Goal: Information Seeking & Learning: Learn about a topic

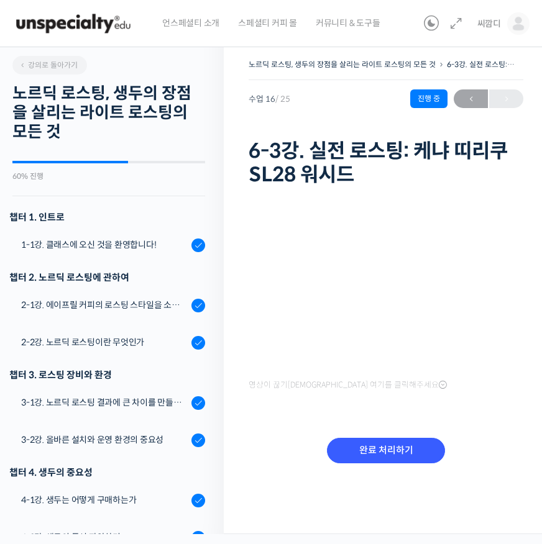
scroll to position [697, 0]
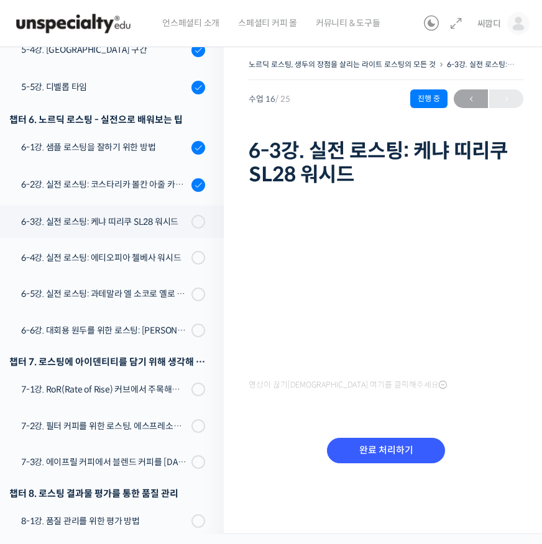
click at [270, 163] on h1 "6-3강. 실전 로스팅: 케냐 띠리쿠 SL28 워시드" at bounding box center [385, 163] width 275 height 48
drag, startPoint x: 297, startPoint y: 159, endPoint x: 317, endPoint y: 165, distance: 20.6
click at [316, 166] on h1 "6-3강. 실전 로스팅: 케냐 띠리쿠 SL28 워시드" at bounding box center [385, 163] width 275 height 48
click at [317, 165] on h1 "6-3강. 실전 로스팅: 케냐 띠리쿠 SL28 워시드" at bounding box center [385, 163] width 275 height 48
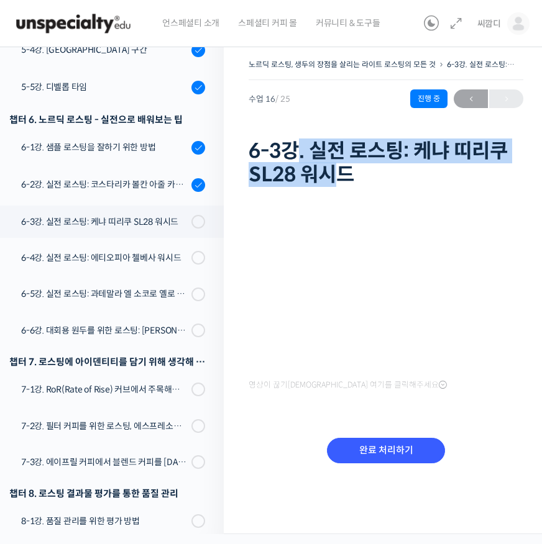
drag, startPoint x: 325, startPoint y: 165, endPoint x: 291, endPoint y: 146, distance: 39.2
click at [291, 146] on h1 "6-3강. 실전 로스팅: 케냐 띠리쿠 SL28 워시드" at bounding box center [385, 163] width 275 height 48
click at [292, 147] on h1 "6-3강. 실전 로스팅: 케냐 띠리쿠 SL28 워시드" at bounding box center [385, 163] width 275 height 48
drag, startPoint x: 294, startPoint y: 159, endPoint x: 307, endPoint y: 166, distance: 15.6
click at [307, 166] on h1 "6-3강. 실전 로스팅: 케냐 띠리쿠 SL28 워시드" at bounding box center [385, 163] width 275 height 48
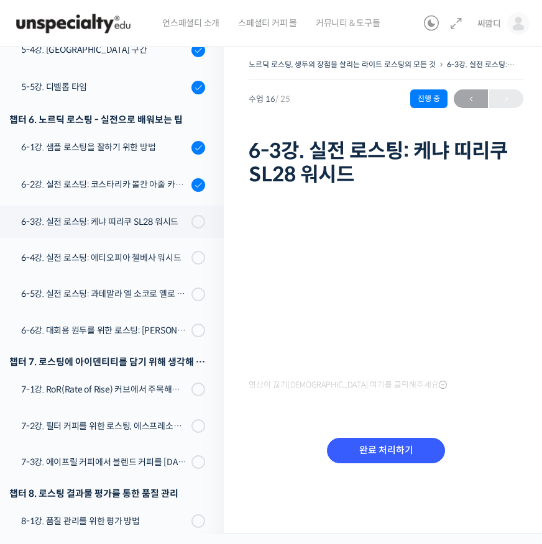
click at [308, 166] on h1 "6-3강. 실전 로스팅: 케냐 띠리쿠 SL28 워시드" at bounding box center [385, 163] width 275 height 48
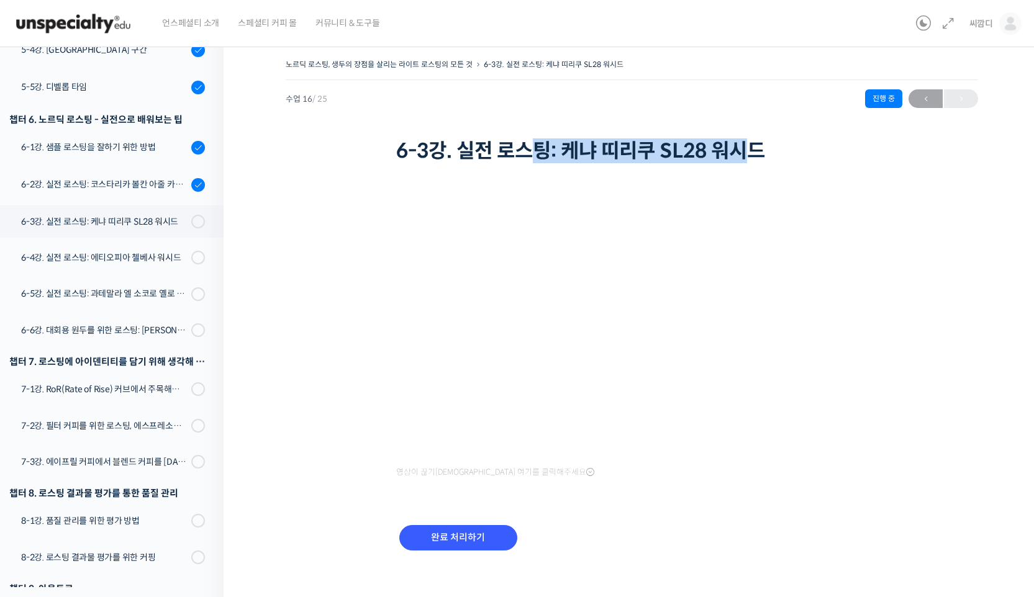
drag, startPoint x: 753, startPoint y: 157, endPoint x: 538, endPoint y: 160, distance: 214.3
click at [539, 160] on h1 "6-3강. 실전 로스팅: 케냐 띠리쿠 SL28 워시드" at bounding box center [632, 151] width 472 height 24
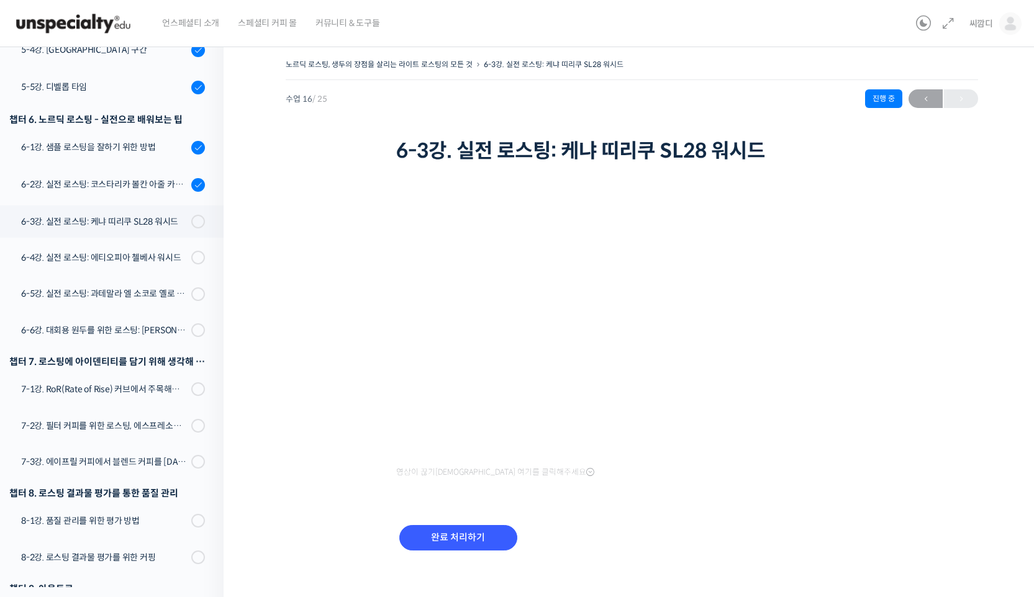
click at [539, 160] on h1 "6-3강. 실전 로스팅: 케냐 띠리쿠 SL28 워시드" at bounding box center [632, 151] width 472 height 24
click at [112, 215] on div "6-3강. 실전 로스팅: 케냐 띠리쿠 SL28 워시드" at bounding box center [104, 222] width 166 height 14
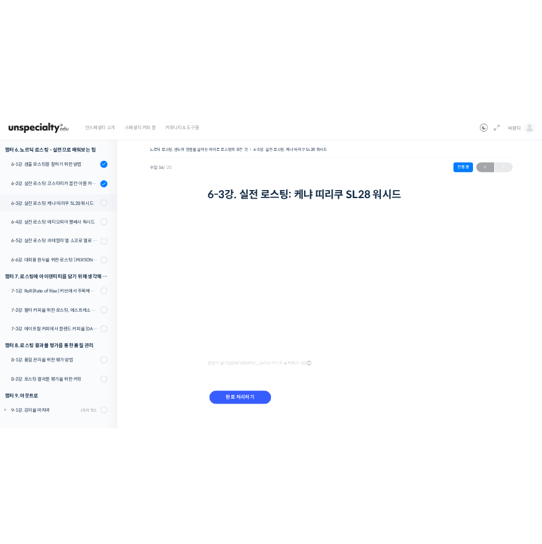
scroll to position [697, 0]
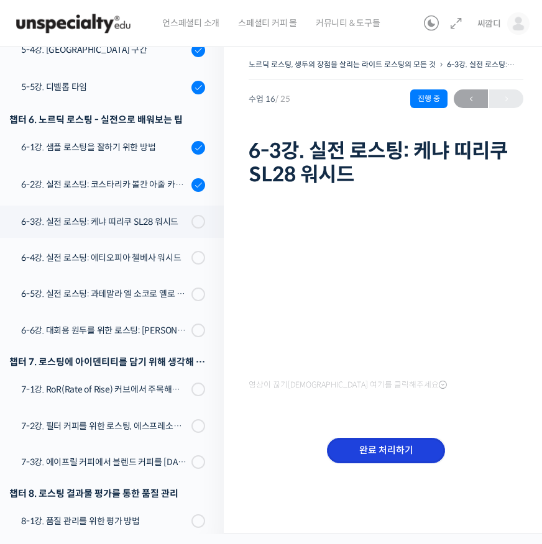
click at [397, 448] on input "완료 처리하기" at bounding box center [386, 450] width 118 height 25
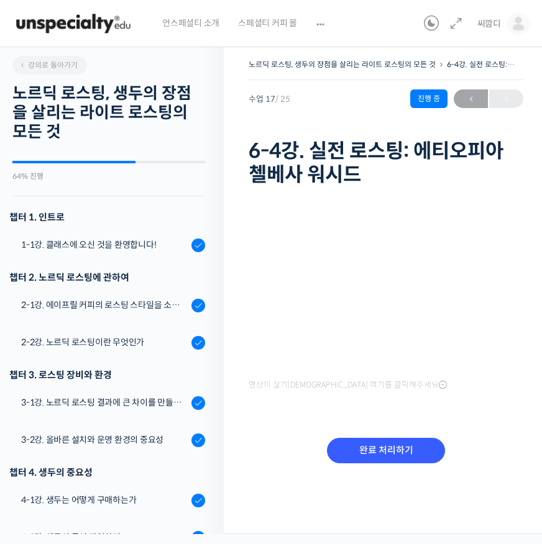
scroll to position [806, 0]
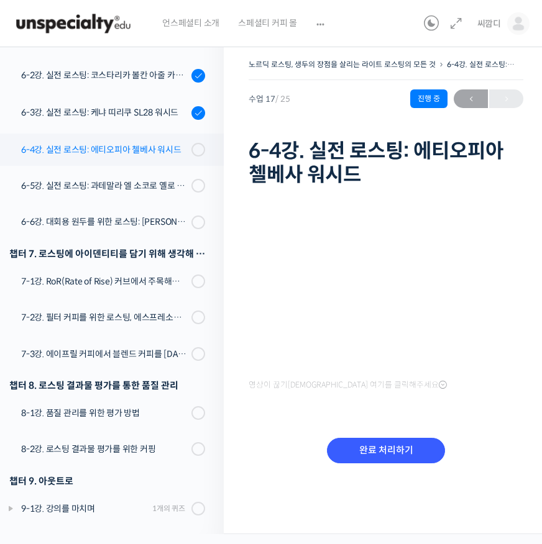
click at [151, 147] on div "6-4강. 실전 로스팅: 에티오피아 첼베사 워시드" at bounding box center [104, 150] width 166 height 14
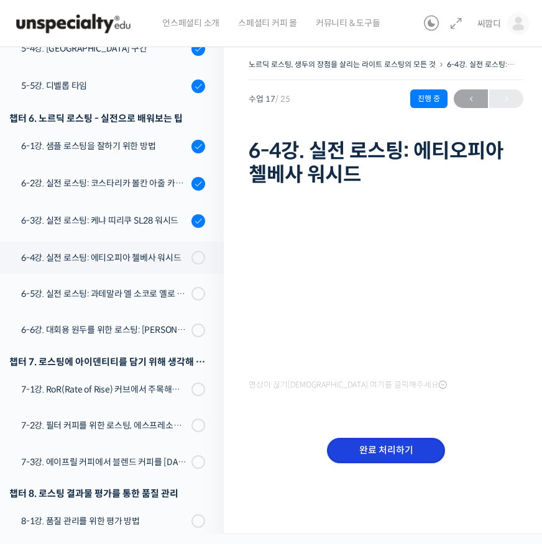
click at [416, 460] on input "완료 처리하기" at bounding box center [386, 450] width 118 height 25
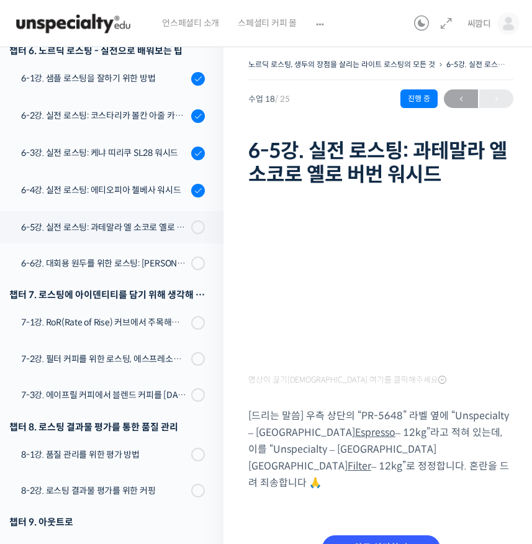
scroll to position [807, 0]
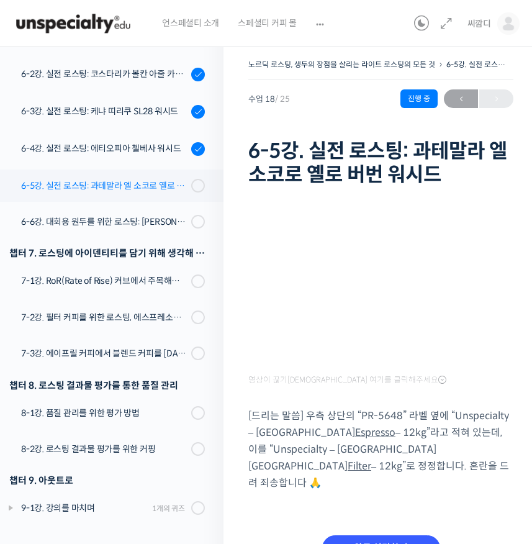
click at [144, 198] on link "6-5강. 실전 로스팅: 과테말라 엘 소코로 옐로 버번 워시드" at bounding box center [109, 186] width 230 height 32
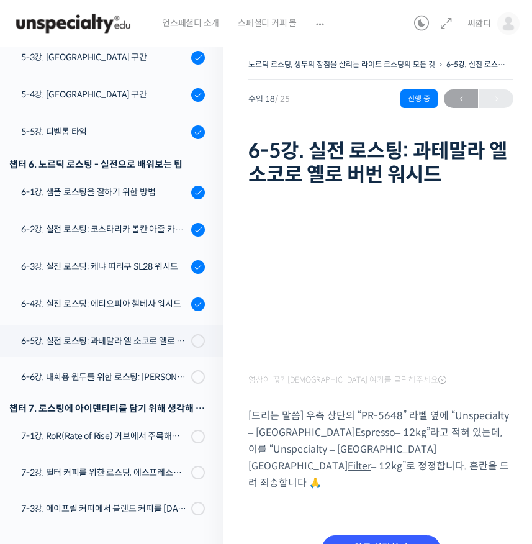
scroll to position [807, 0]
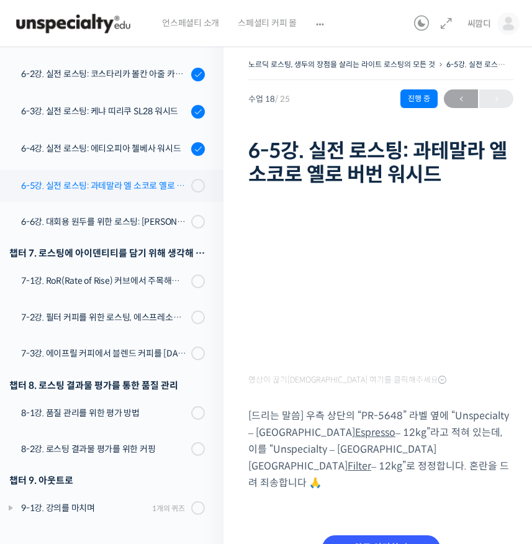
click at [158, 184] on div "6-5강. 실전 로스팅: 과테말라 엘 소코로 옐로 버번 워시드" at bounding box center [104, 186] width 166 height 14
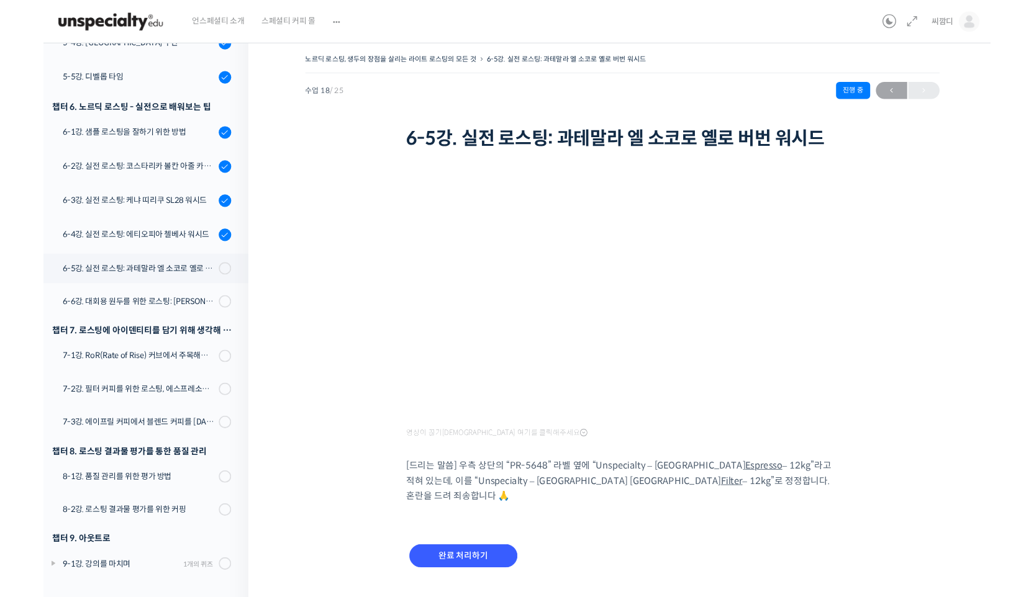
scroll to position [699, 0]
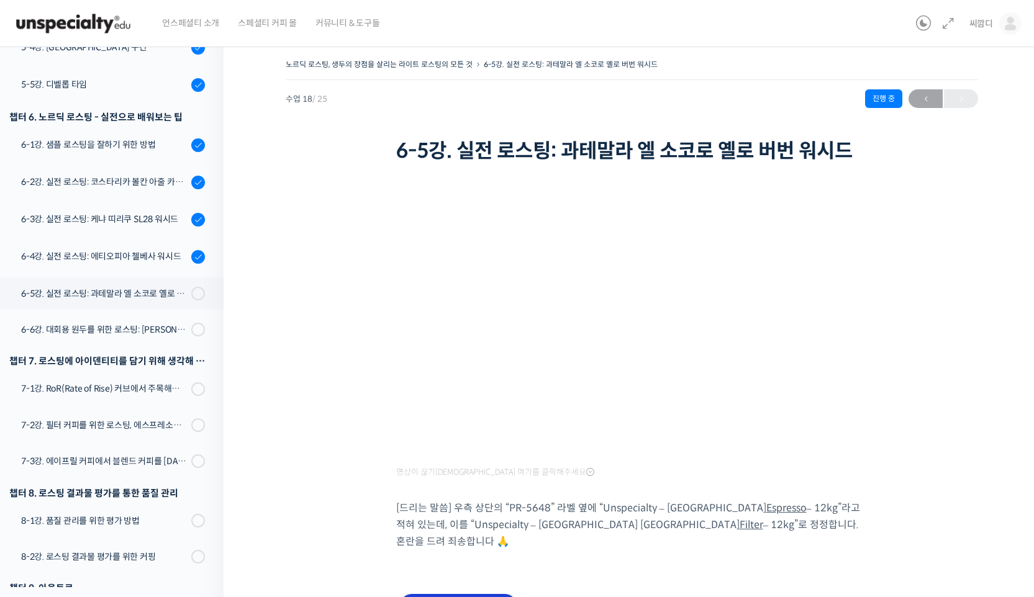
click at [453, 543] on input "완료 처리하기" at bounding box center [458, 606] width 118 height 25
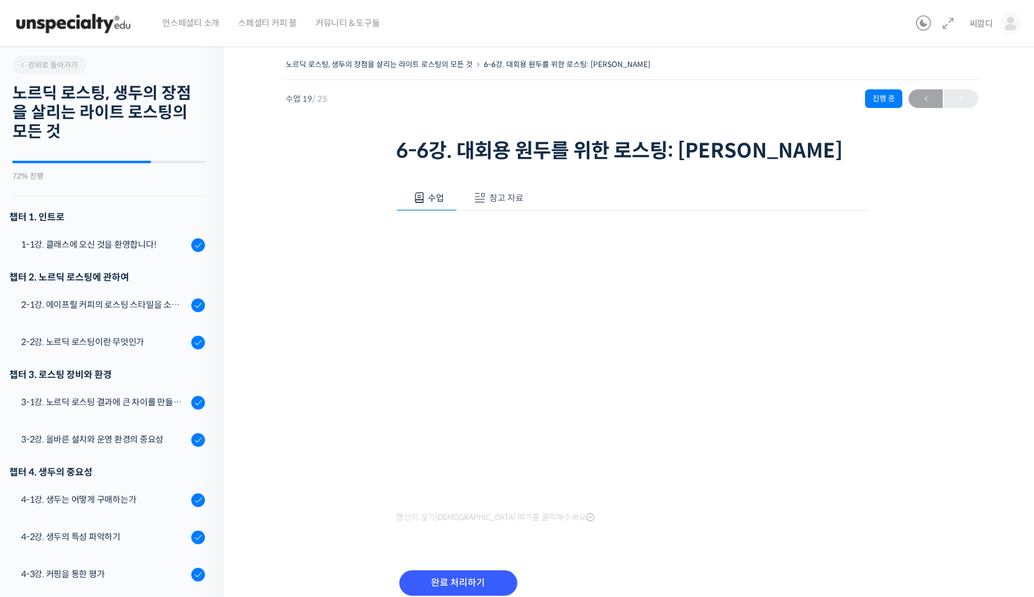
scroll to position [755, 0]
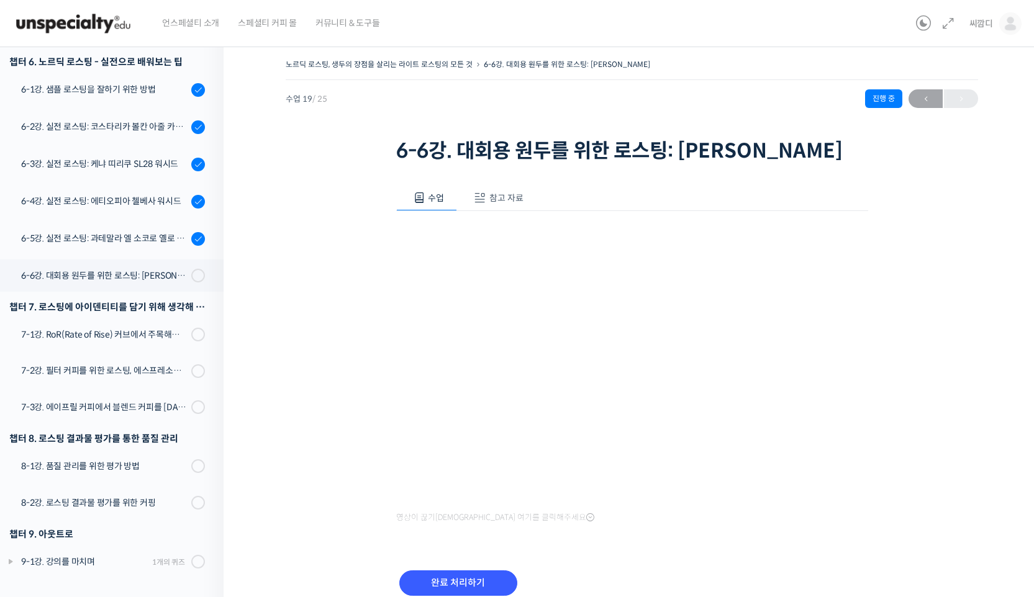
click at [120, 351] on li "챕터 7. 로스팅에 아이덴티티를 담기 위해 생각해 볼 만한 주제들 7-1강. RoR(Rate of Rise) 커브에서 주목해야 할 포인트들" at bounding box center [109, 325] width 230 height 59
click at [122, 338] on div "7-1강. RoR(Rate of Rise) 커브에서 주목해야 할 포인트들" at bounding box center [104, 335] width 166 height 14
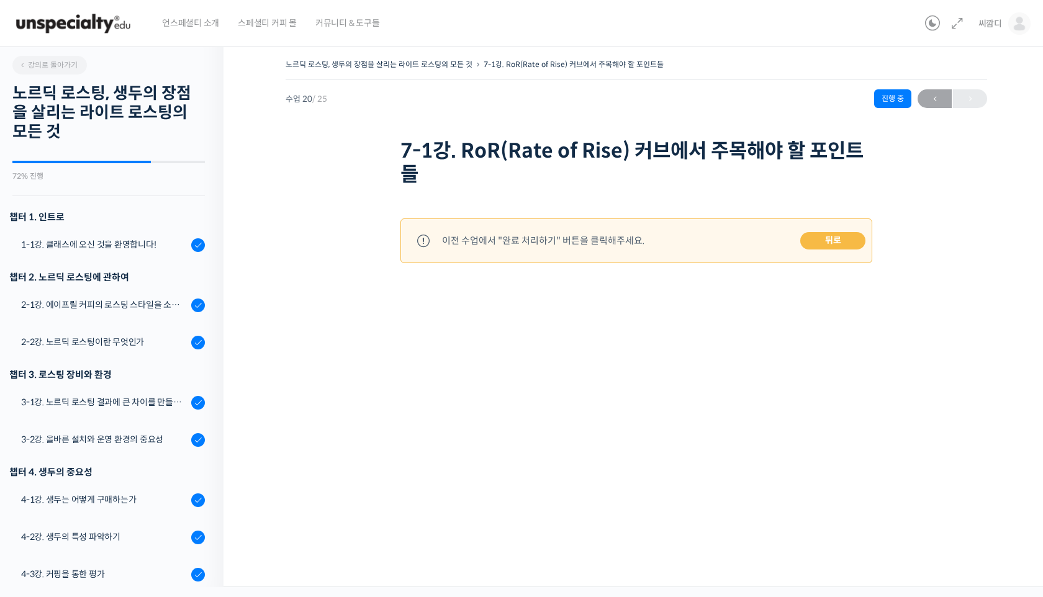
scroll to position [755, 0]
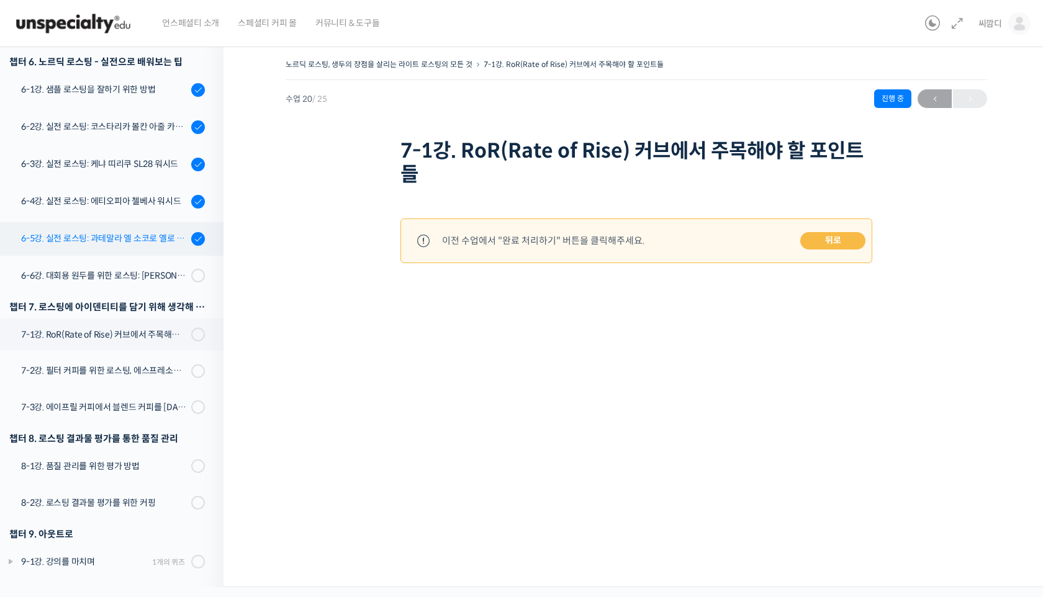
click at [147, 238] on div "6-5강. 실전 로스팅: 과테말라 엘 소코로 옐로 버번 워시드" at bounding box center [104, 239] width 166 height 14
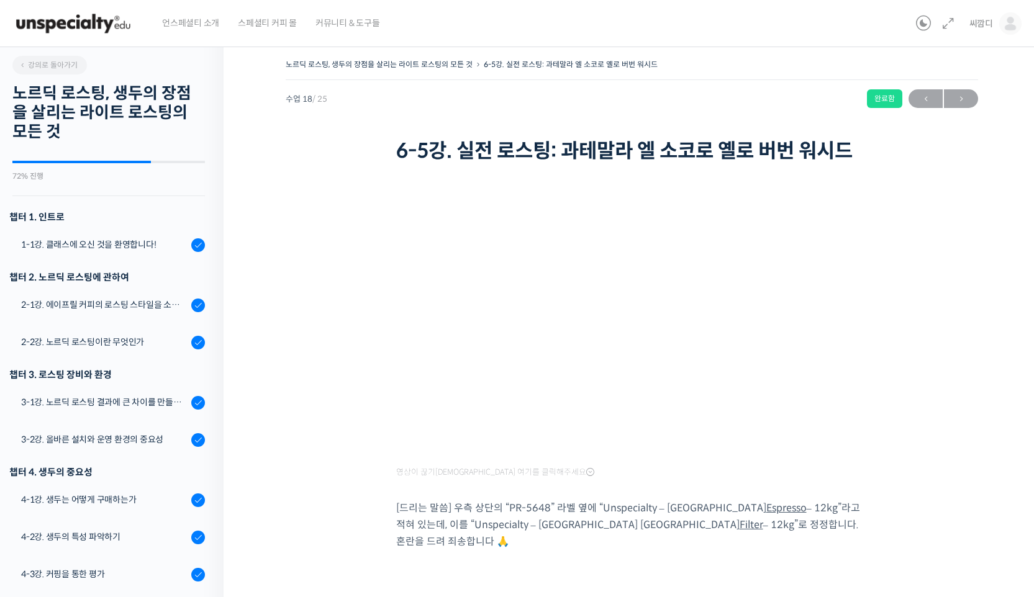
scroll to position [755, 0]
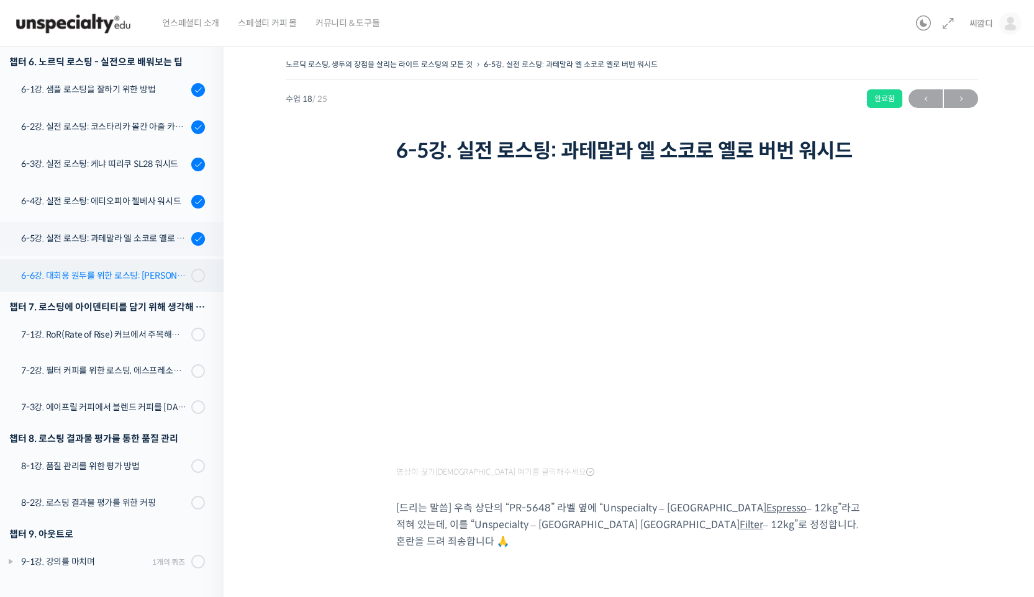
click at [127, 274] on div "6-6강. 대회용 원두를 위한 로스팅: [PERSON_NAME]" at bounding box center [104, 276] width 166 height 14
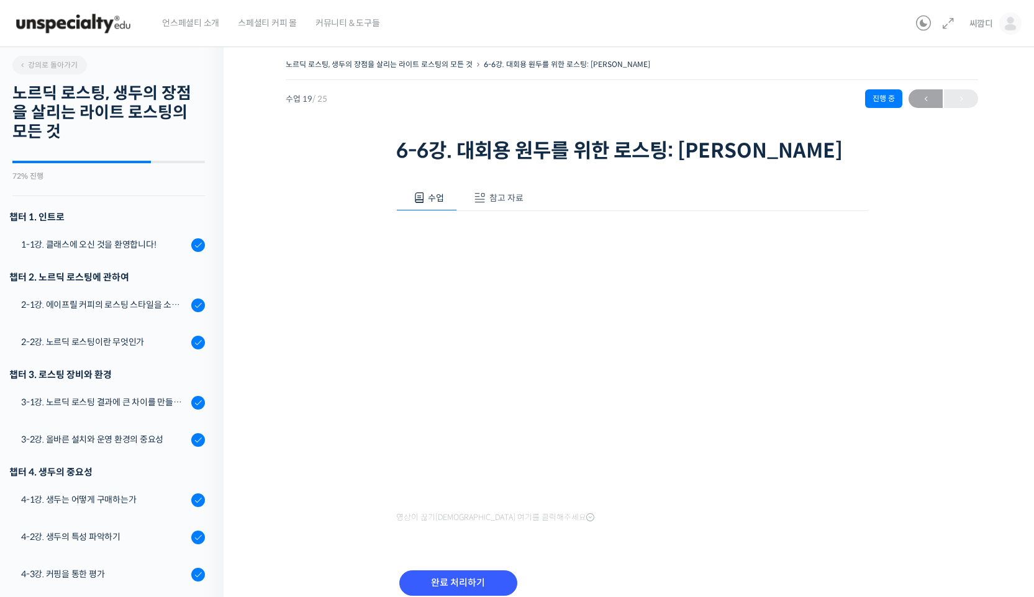
scroll to position [755, 0]
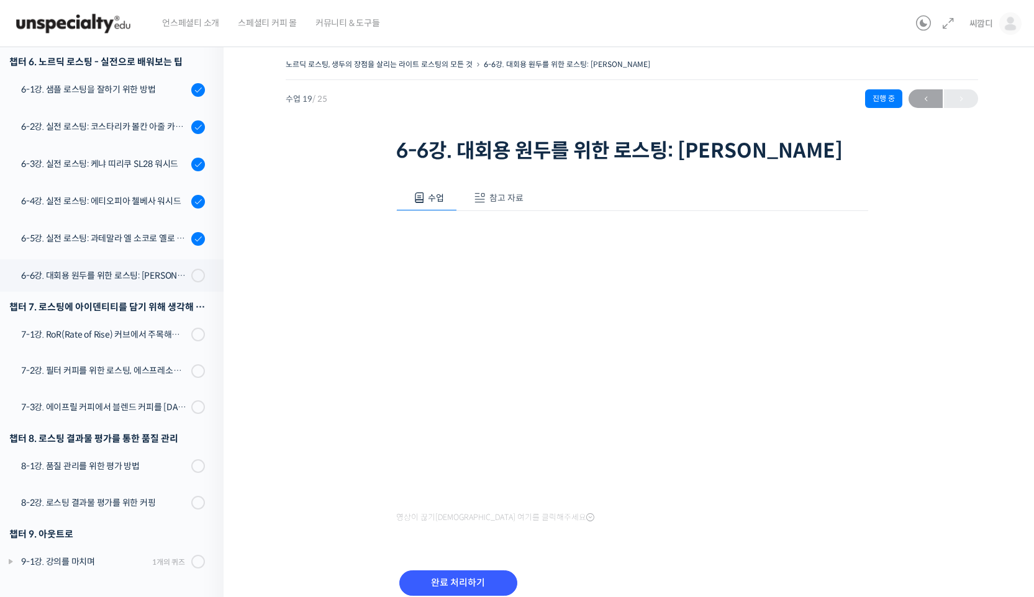
click at [507, 204] on span "참고 자료" at bounding box center [506, 198] width 34 height 11
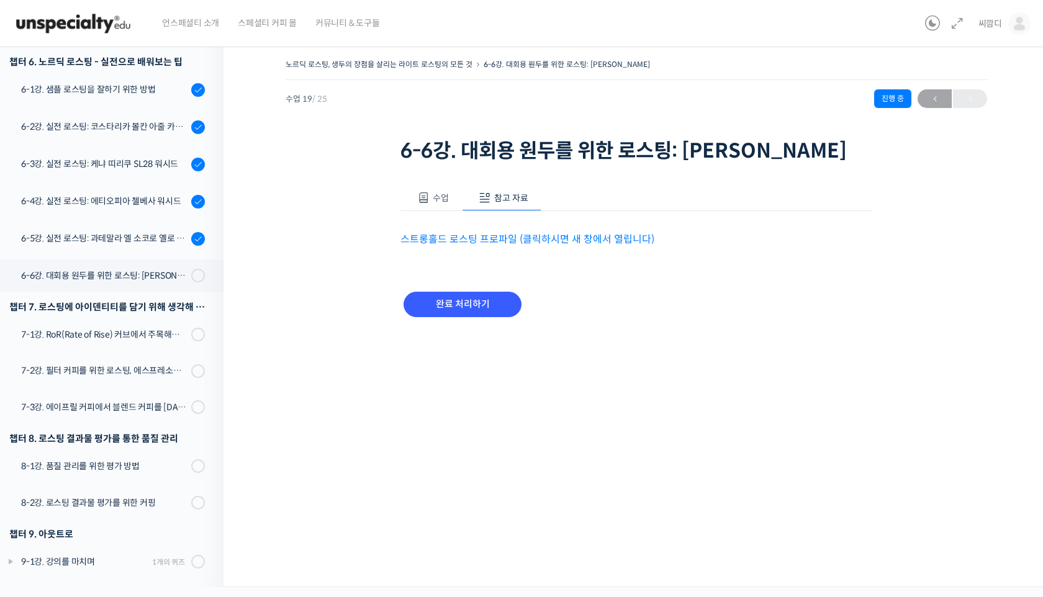
click at [436, 204] on span "수업" at bounding box center [441, 198] width 16 height 11
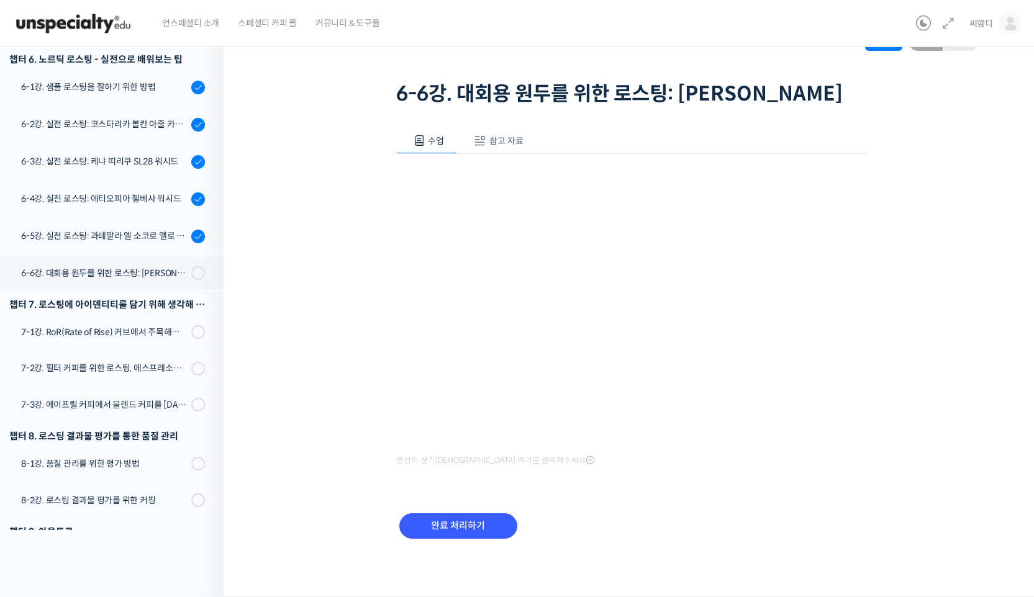
scroll to position [54, 0]
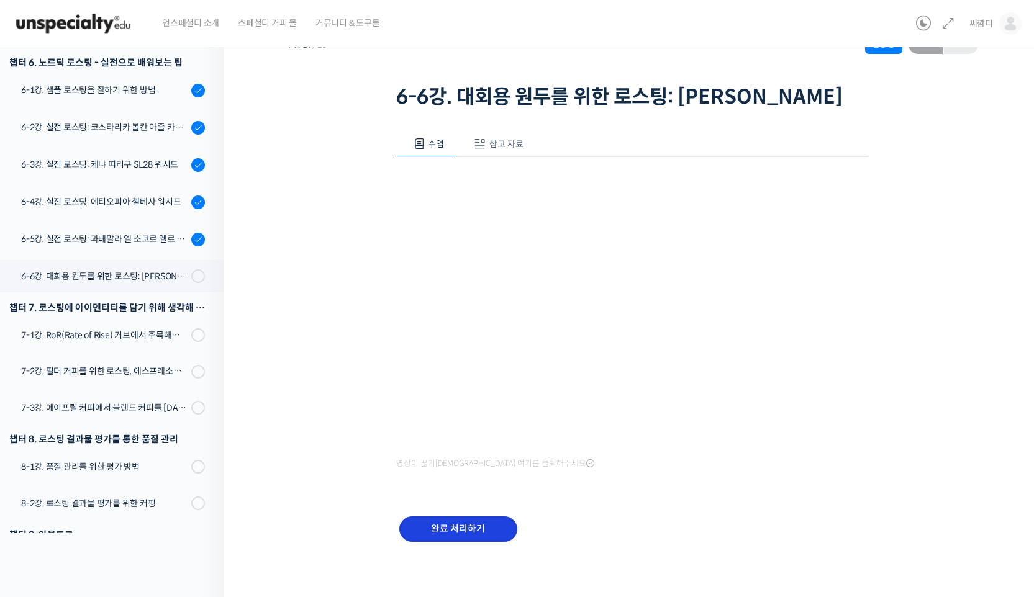
click at [475, 542] on input "완료 처리하기" at bounding box center [458, 529] width 118 height 25
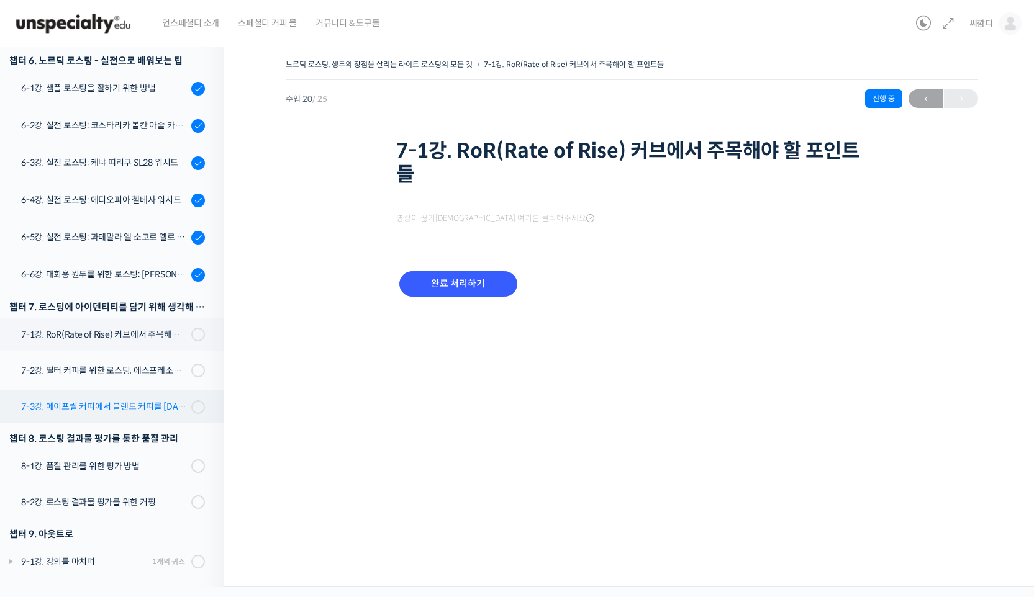
scroll to position [34, 0]
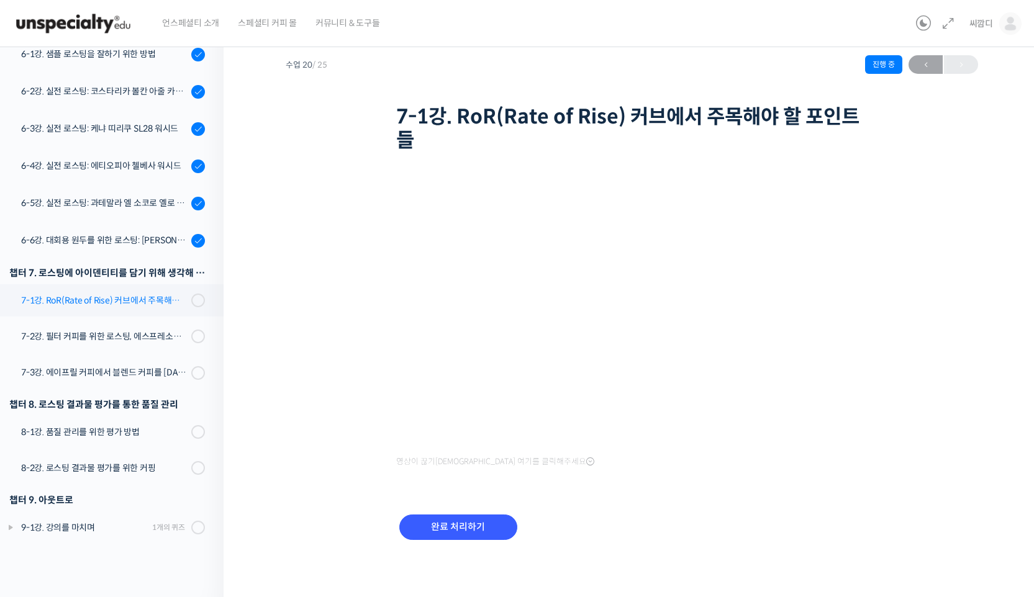
click at [128, 296] on div "7-1강. RoR(Rate of Rise) 커브에서 주목해야 할 포인트들" at bounding box center [104, 301] width 166 height 14
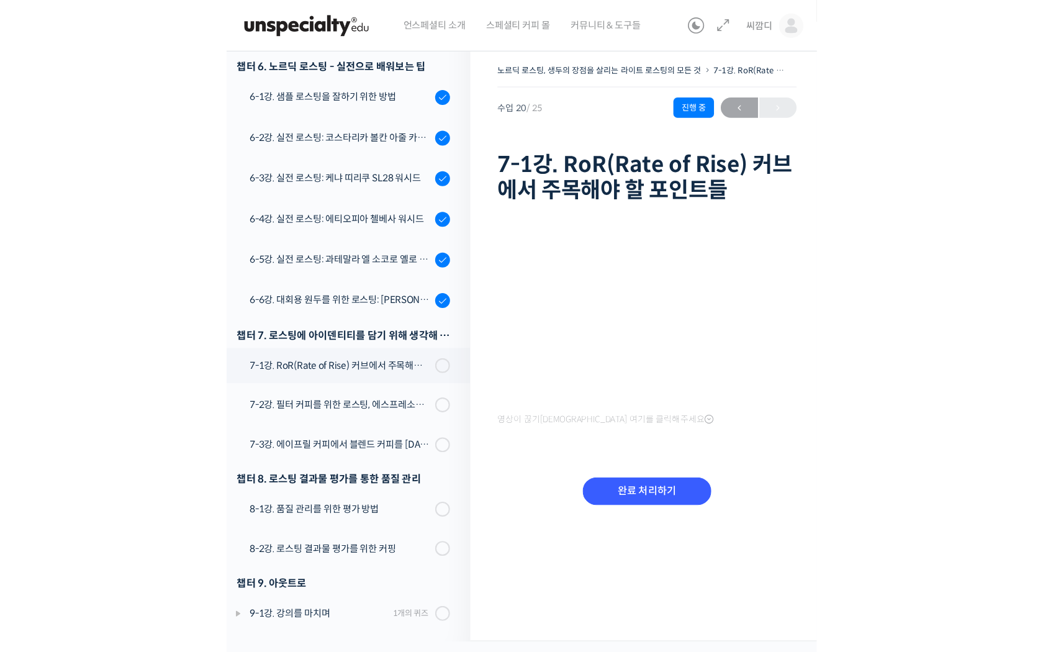
scroll to position [701, 0]
